Goal: Task Accomplishment & Management: Manage account settings

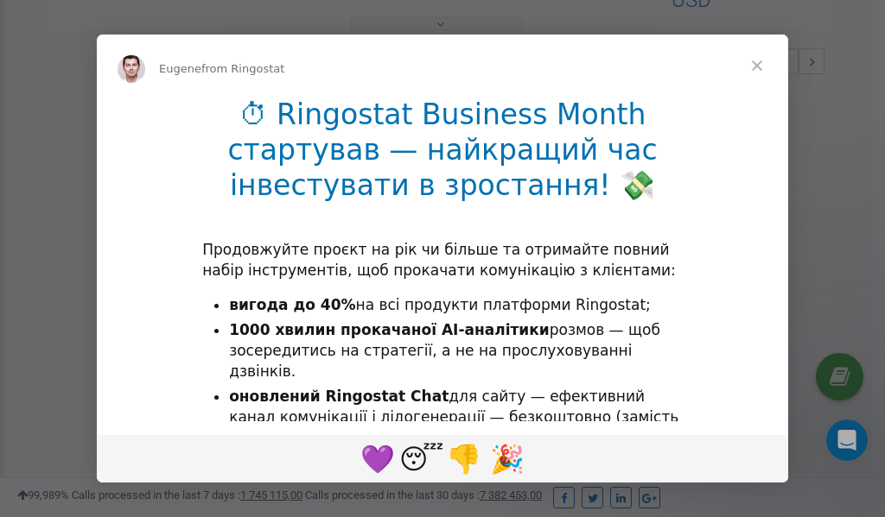
click at [758, 62] on span "Close" at bounding box center [757, 66] width 62 height 62
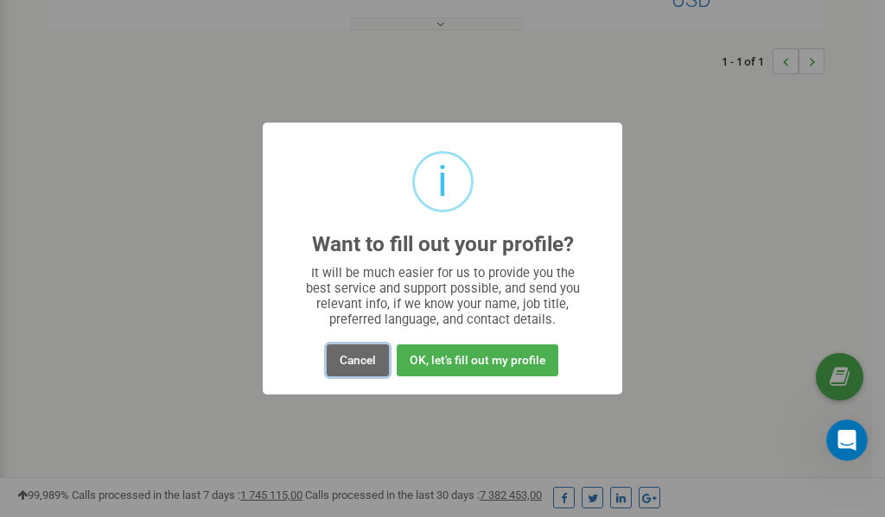
click at [358, 361] on button "Cancel" at bounding box center [358, 361] width 62 height 32
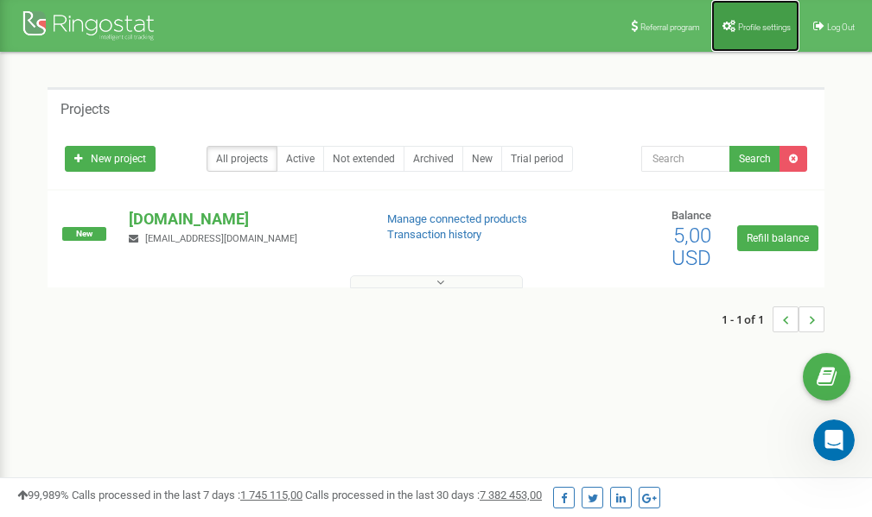
click at [745, 30] on span "Profile settings" at bounding box center [764, 27] width 53 height 10
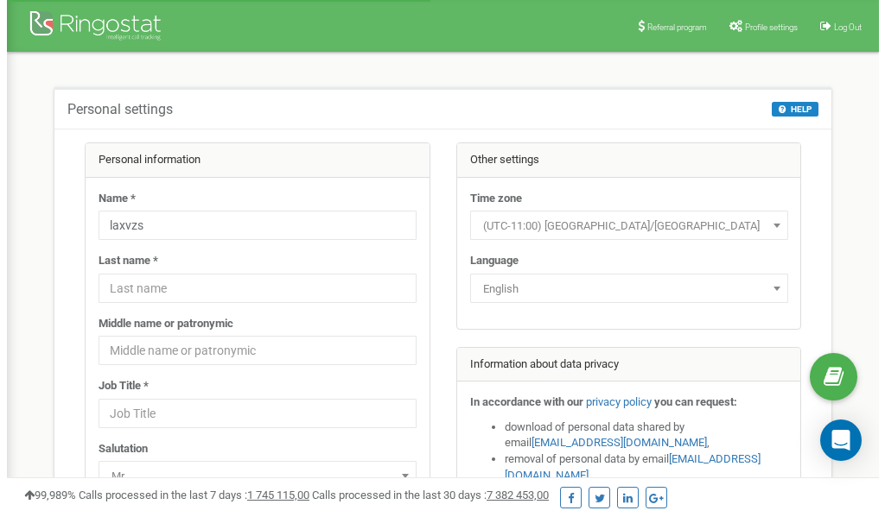
scroll to position [86, 0]
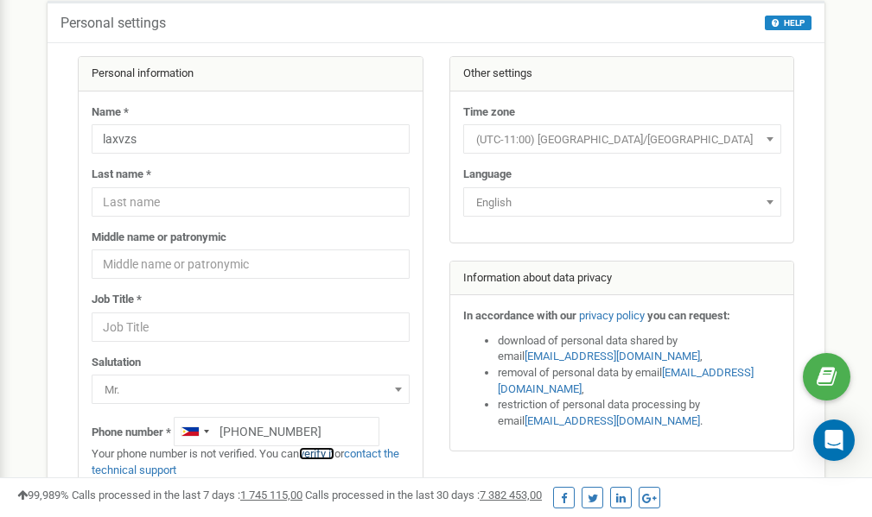
click at [320, 453] on link "verify it" at bounding box center [316, 453] width 35 height 13
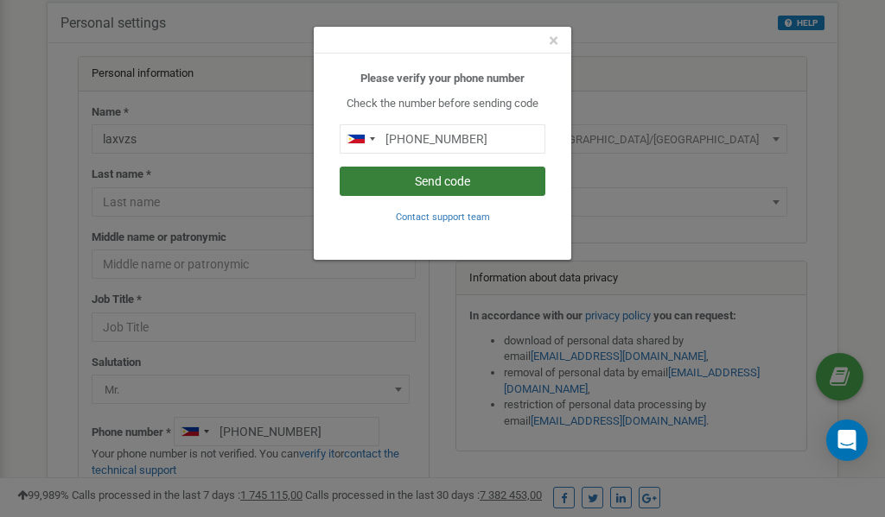
click at [458, 180] on button "Send code" at bounding box center [442, 181] width 206 height 29
